Goal: Task Accomplishment & Management: Complete application form

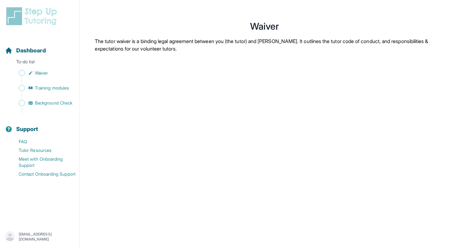
click at [170, 46] on p "The tutor waiver is a binding legal agreement between you (the tutor) and [PERS…" at bounding box center [264, 44] width 339 height 15
click at [191, 42] on p "The tutor waiver is a binding legal agreement between you (the tutor) and [PERS…" at bounding box center [264, 44] width 339 height 15
click at [50, 89] on span "Training modules" at bounding box center [52, 88] width 34 height 6
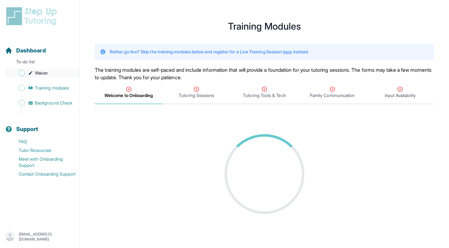
click at [44, 73] on span "Waiver" at bounding box center [41, 73] width 13 height 6
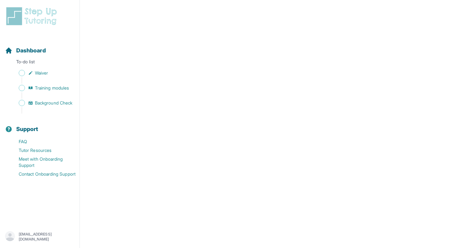
scroll to position [859, 0]
click at [44, 69] on link "Waiver" at bounding box center [42, 73] width 74 height 9
click at [45, 72] on span "Waiver" at bounding box center [41, 73] width 13 height 6
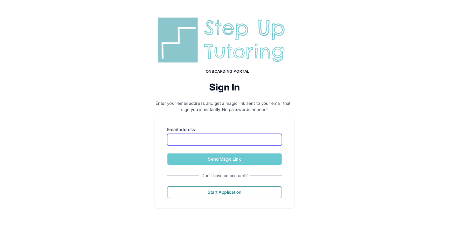
click at [219, 139] on input "Email address" at bounding box center [224, 140] width 115 height 12
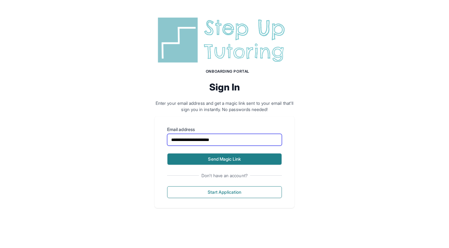
type input "**********"
click at [230, 161] on button "Send Magic Link" at bounding box center [224, 159] width 115 height 12
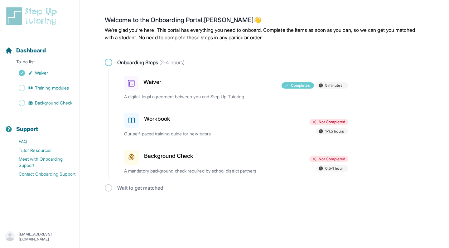
click at [241, 115] on div at bounding box center [236, 118] width 73 height 17
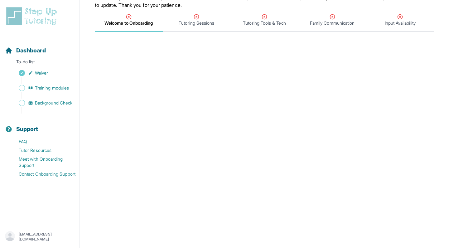
scroll to position [70, 0]
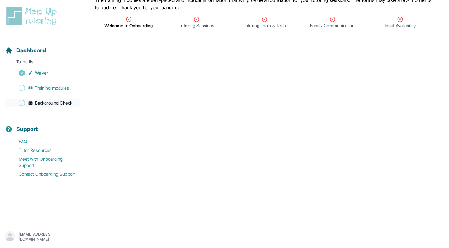
click at [54, 105] on span "Background Check" at bounding box center [53, 103] width 37 height 6
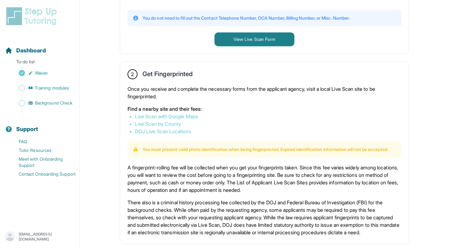
scroll to position [290, 0]
drag, startPoint x: 194, startPoint y: 118, endPoint x: 428, endPoint y: -18, distance: 270.3
click at [251, 45] on button "View Live Scan Form" at bounding box center [254, 40] width 80 height 14
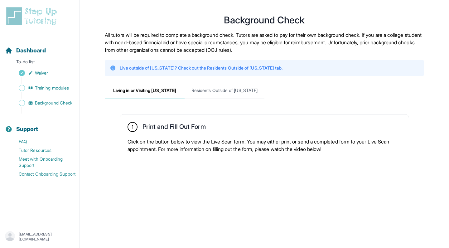
scroll to position [0, 0]
click at [216, 93] on span "Residents Outside of California" at bounding box center [224, 90] width 80 height 17
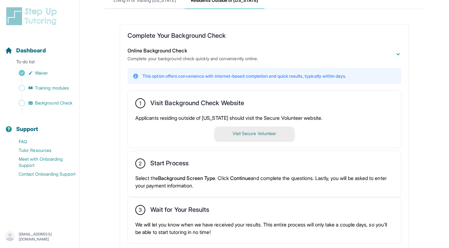
scroll to position [89, 0]
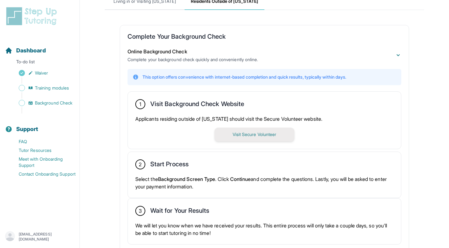
click at [249, 134] on button "Visit Secure Volunteer" at bounding box center [254, 134] width 80 height 14
click at [61, 87] on span "Training modules" at bounding box center [52, 88] width 34 height 6
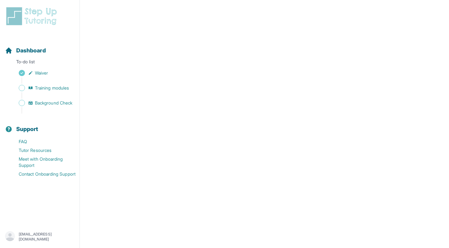
scroll to position [253, 0]
click at [46, 100] on span "Background Check" at bounding box center [53, 103] width 37 height 6
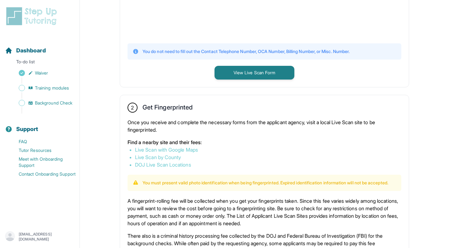
scroll to position [285, 0]
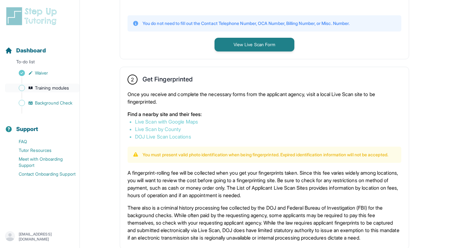
click at [55, 88] on span "Training modules" at bounding box center [52, 88] width 34 height 6
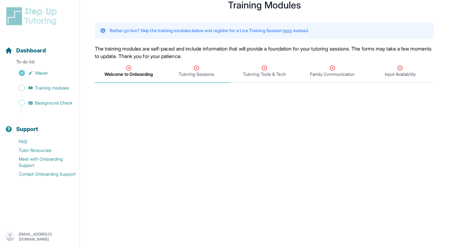
scroll to position [8, 0]
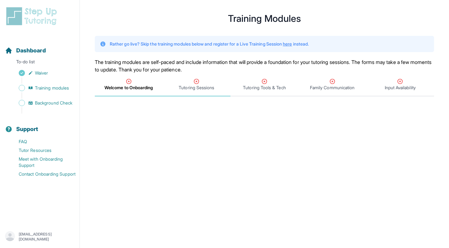
click at [200, 81] on div "Tutoring Sessions" at bounding box center [196, 84] width 65 height 12
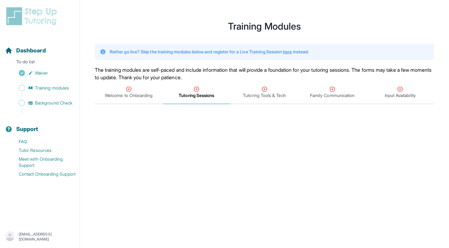
scroll to position [0, 0]
click at [48, 104] on span "Background Check" at bounding box center [53, 103] width 37 height 6
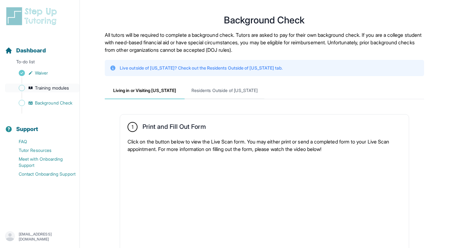
click at [48, 85] on span "Training modules" at bounding box center [52, 88] width 34 height 6
